Goal: Understand process/instructions: Learn how to perform a task or action

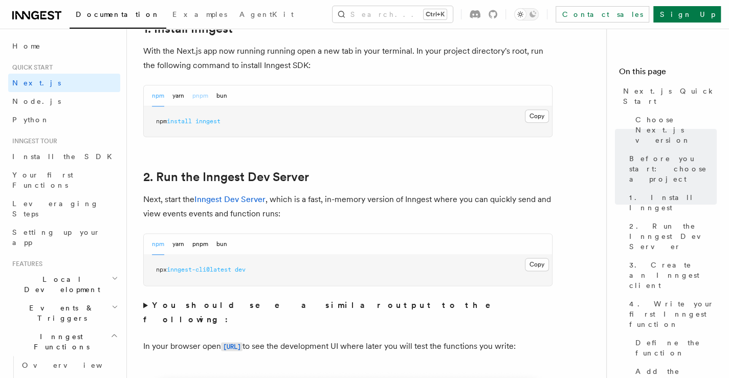
scroll to position [614, 0]
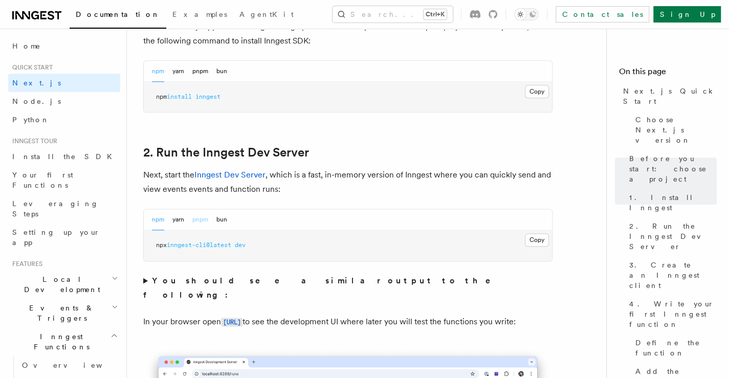
click at [195, 214] on button "pnpm" at bounding box center [200, 219] width 16 height 21
drag, startPoint x: 310, startPoint y: 250, endPoint x: 157, endPoint y: 251, distance: 153.4
click at [155, 252] on pre "pnpm dlx inngest-cli@latest dev" at bounding box center [348, 245] width 408 height 31
copy span "pnpm dlx inngest-cli@latest dev"
